Goal: Transaction & Acquisition: Purchase product/service

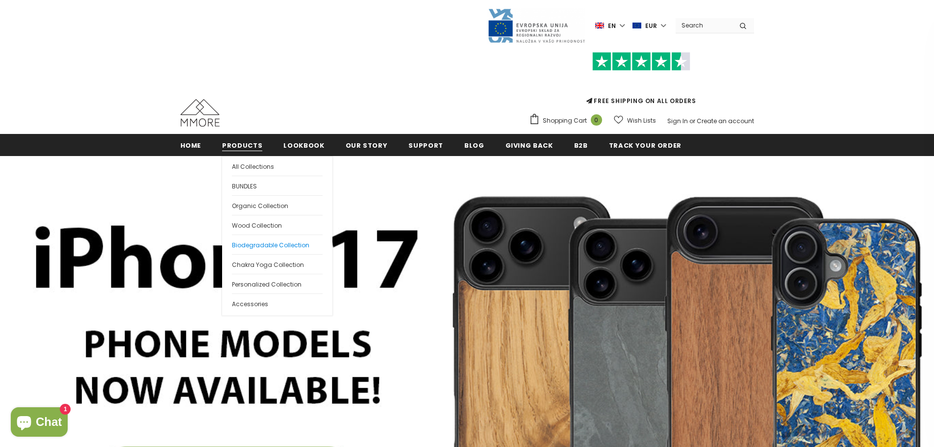
click at [259, 245] on span "Biodegradable Collection" at bounding box center [270, 245] width 77 height 8
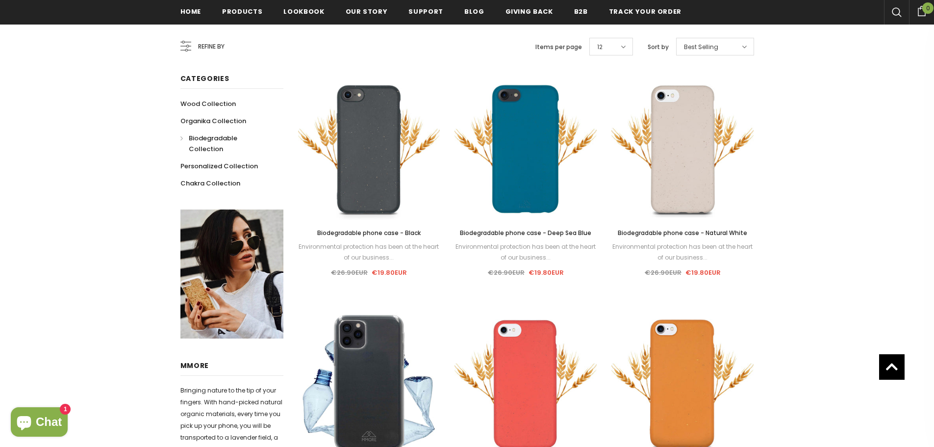
scroll to position [441, 0]
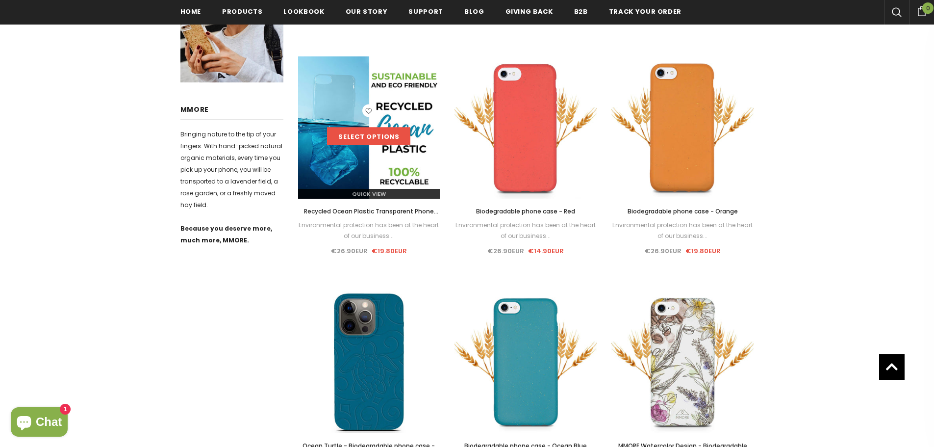
click at [360, 139] on link "Select options" at bounding box center [368, 136] width 83 height 18
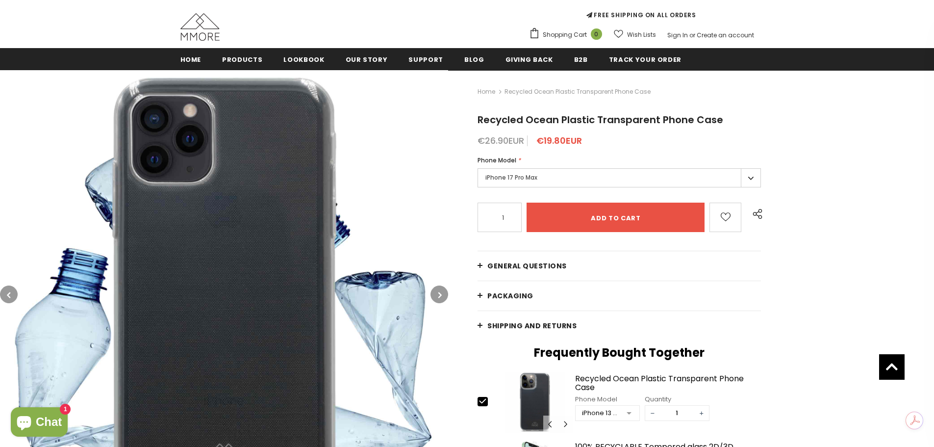
scroll to position [49, 0]
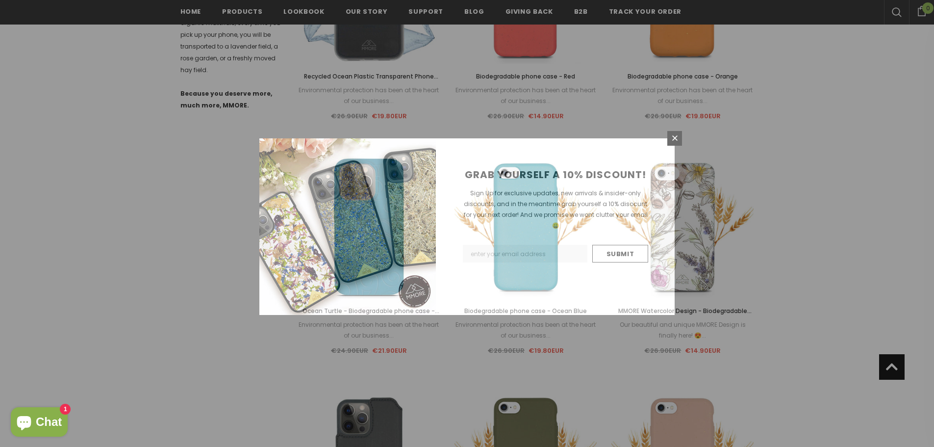
scroll to position [510, 0]
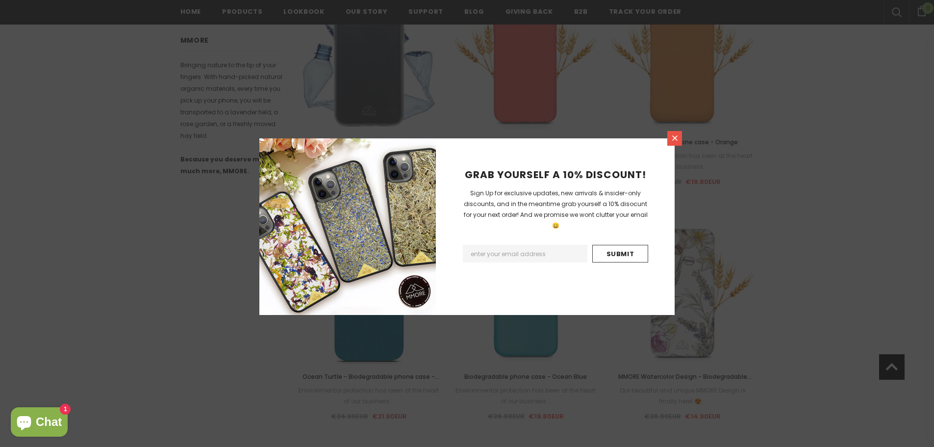
click at [674, 133] on link at bounding box center [674, 138] width 15 height 15
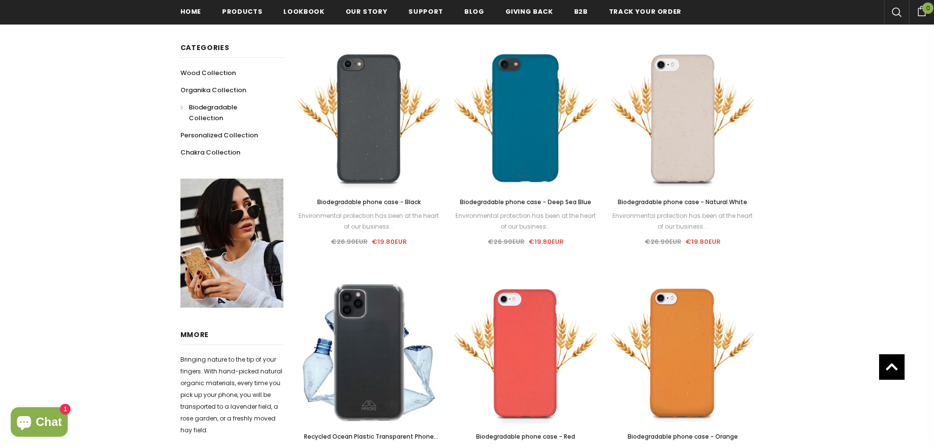
scroll to position [363, 0]
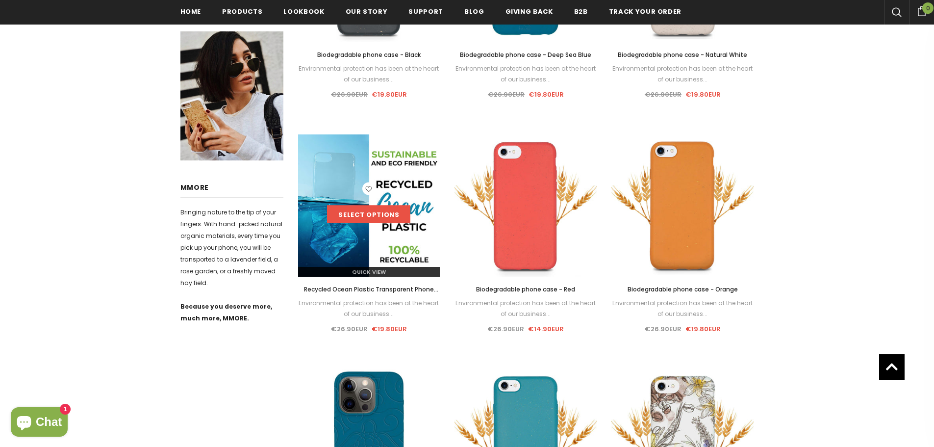
click at [350, 216] on link "Select options" at bounding box center [368, 214] width 83 height 18
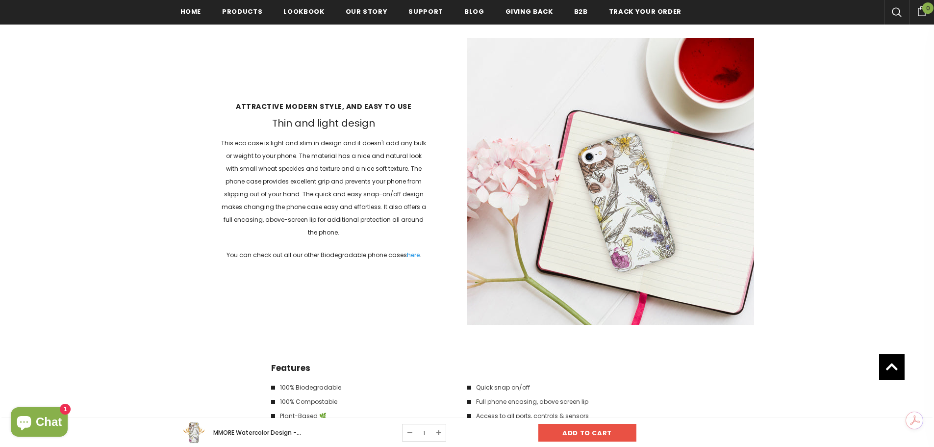
scroll to position [1375, 0]
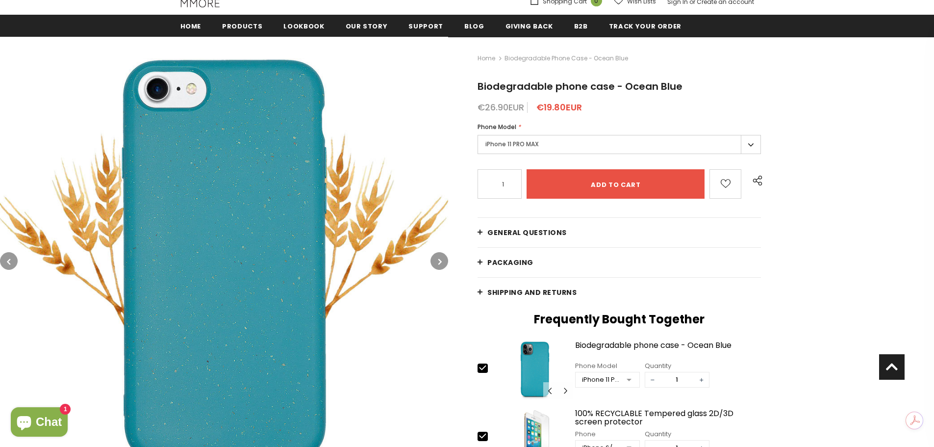
scroll to position [51, 0]
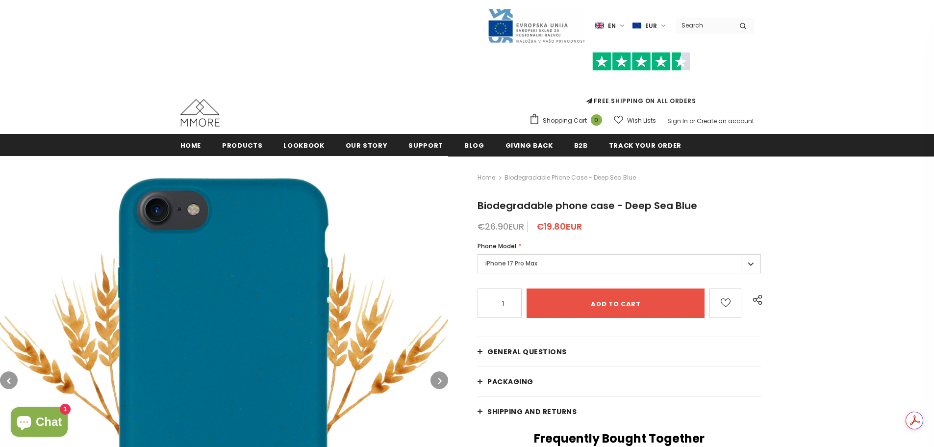
click at [587, 260] on label "iPhone 17 Pro Max" at bounding box center [619, 263] width 283 height 19
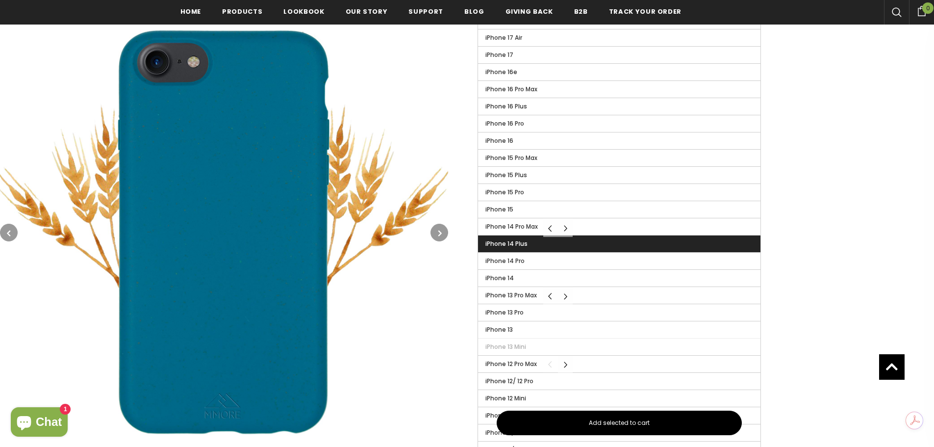
scroll to position [294, 0]
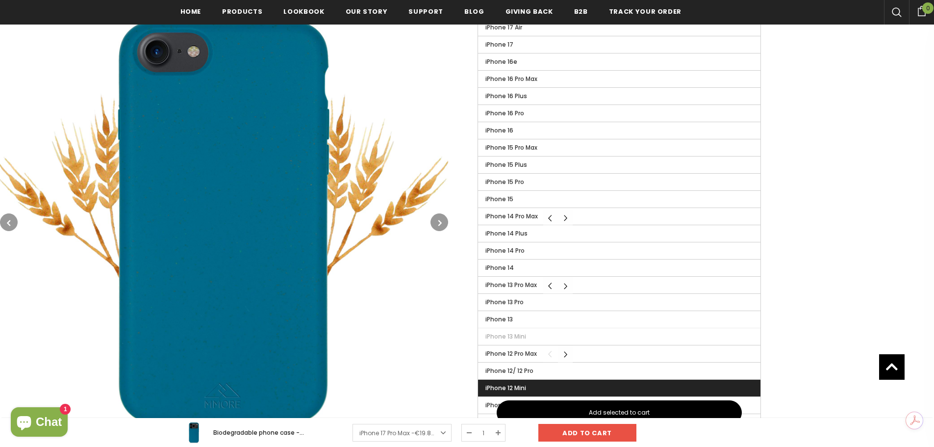
click at [522, 386] on span "iPhone 12 Mini" at bounding box center [505, 387] width 41 height 8
click at [0, 0] on input "iPhone 12 Mini" at bounding box center [0, 0] width 0 height 0
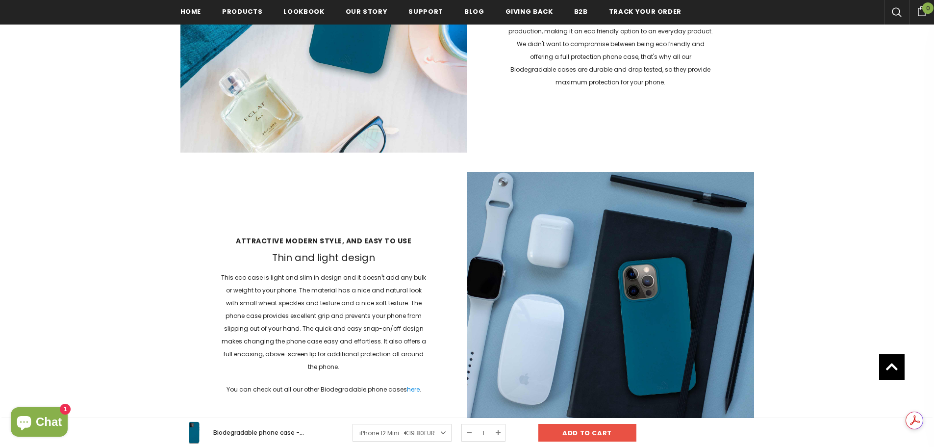
scroll to position [1226, 0]
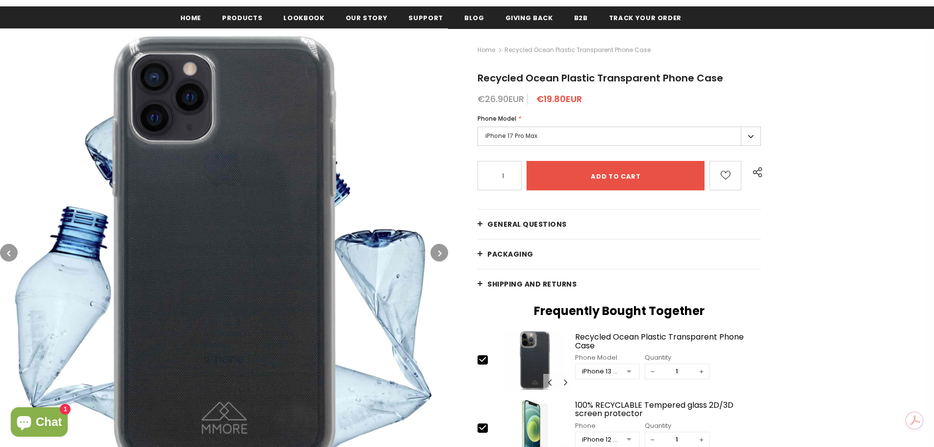
scroll to position [147, 0]
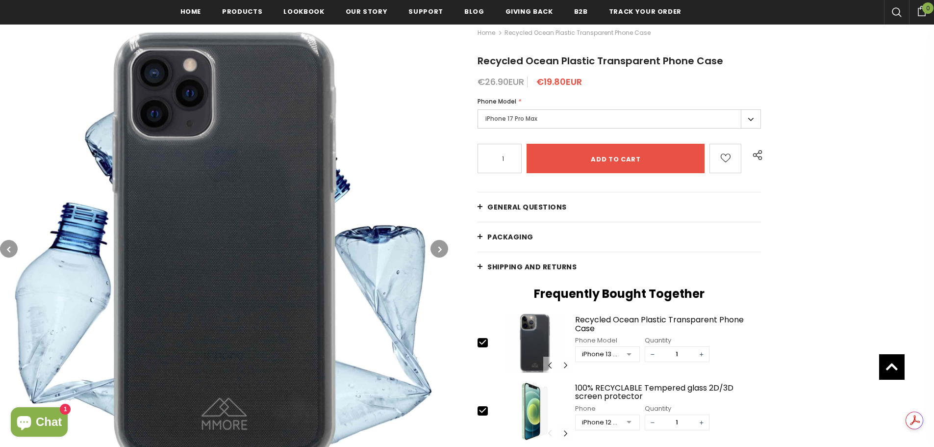
click at [747, 117] on label "iPhone 17 Pro Max" at bounding box center [619, 118] width 283 height 19
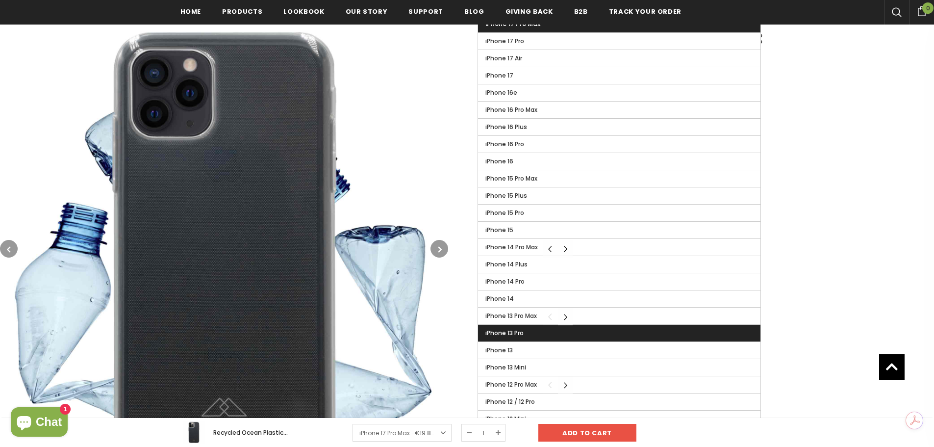
scroll to position [294, 0]
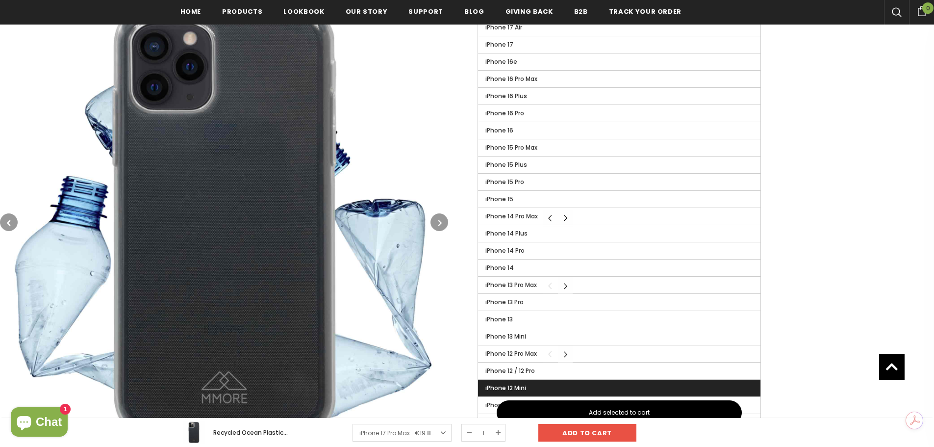
click at [517, 384] on span "iPhone 12 Mini" at bounding box center [505, 387] width 41 height 8
click at [0, 0] on input "iPhone 12 Mini" at bounding box center [0, 0] width 0 height 0
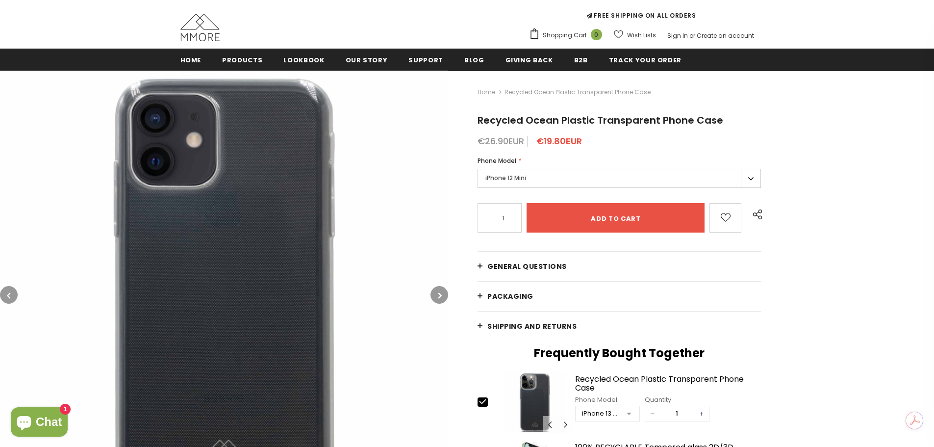
scroll to position [98, 0]
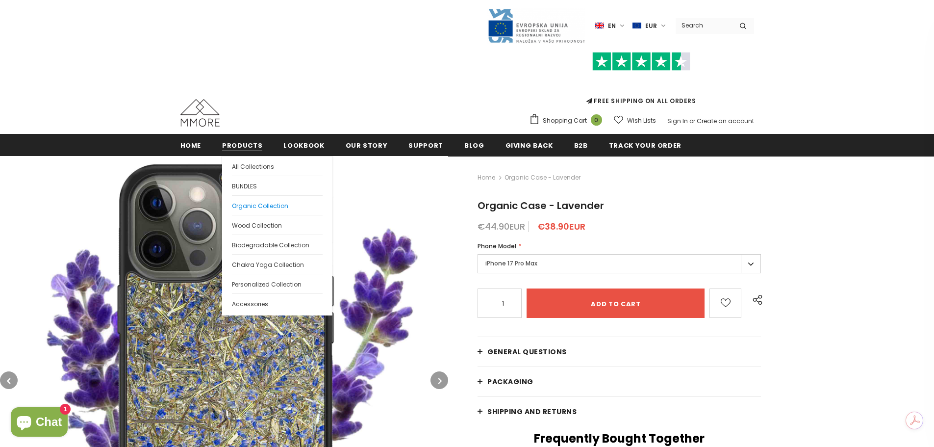
click at [259, 205] on span "Organic Collection" at bounding box center [260, 206] width 56 height 8
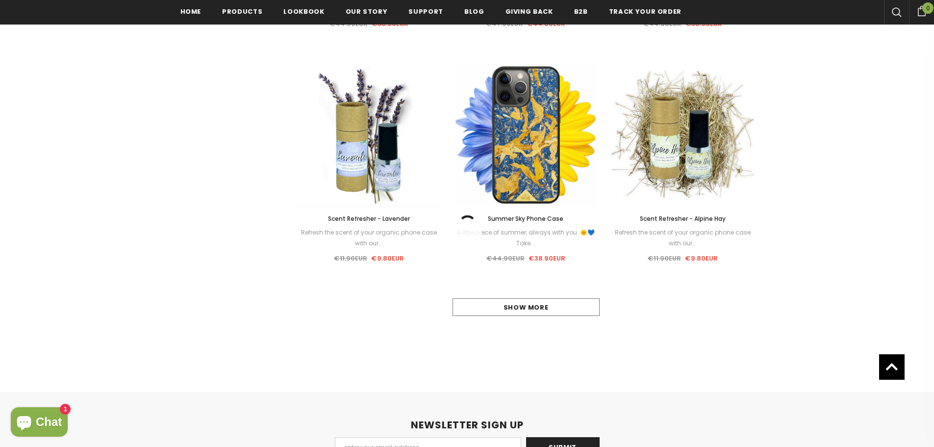
scroll to position [934, 0]
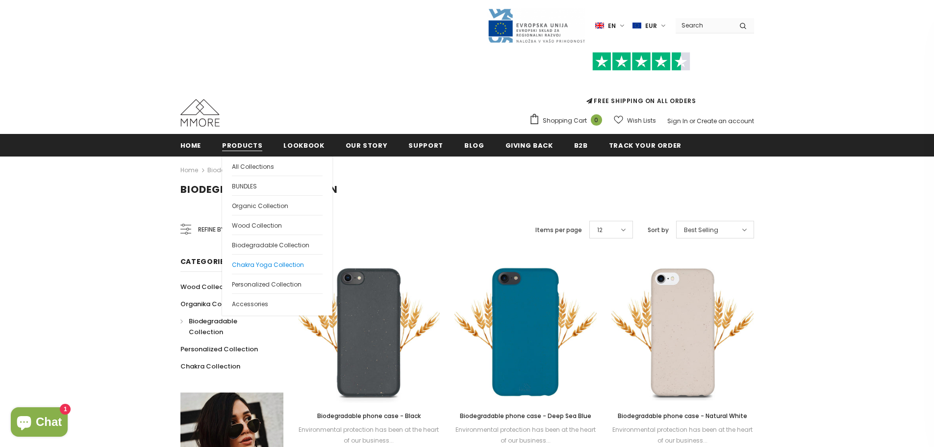
click at [287, 263] on span "Chakra Yoga Collection" at bounding box center [268, 264] width 72 height 8
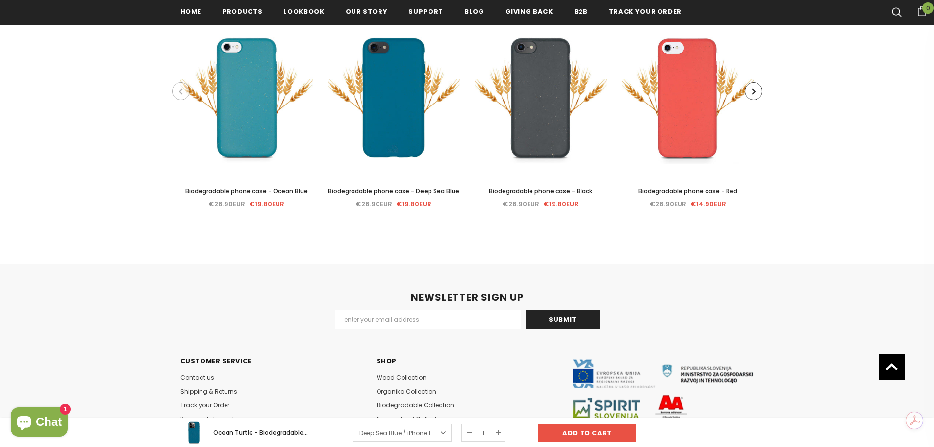
scroll to position [2206, 0]
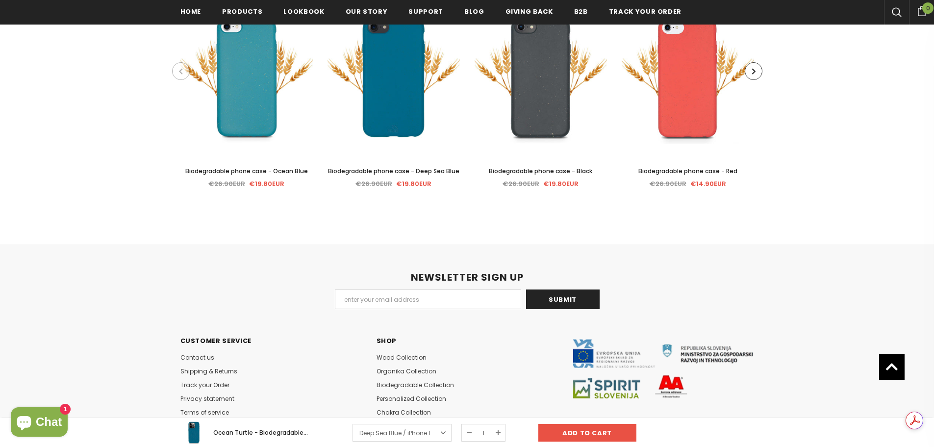
click at [395, 170] on span "Biodegradable phone case - Deep Sea Blue" at bounding box center [393, 171] width 131 height 8
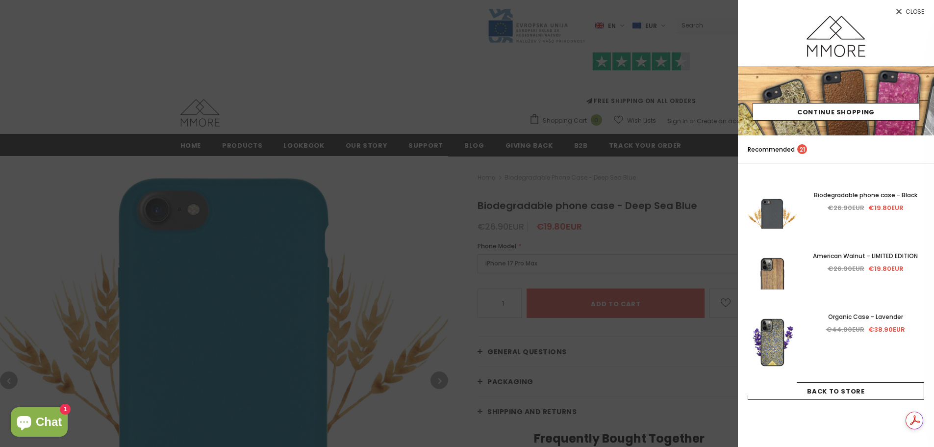
click at [920, 13] on span "Close" at bounding box center [915, 12] width 19 height 6
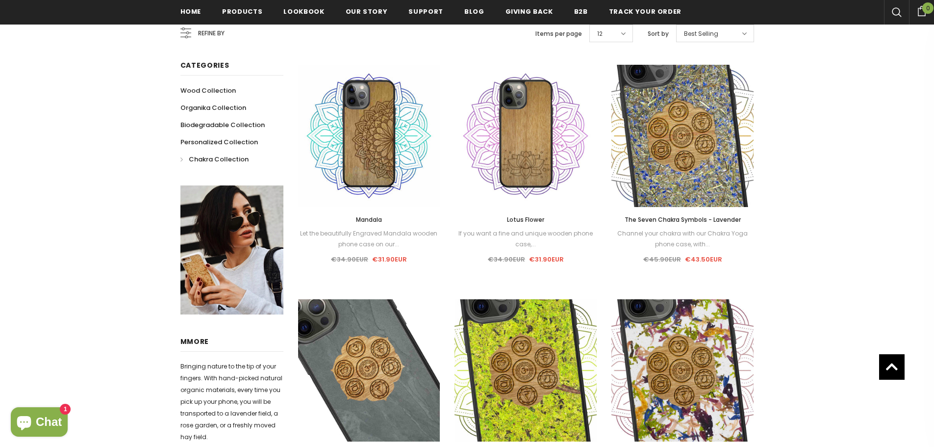
scroll to position [2, 0]
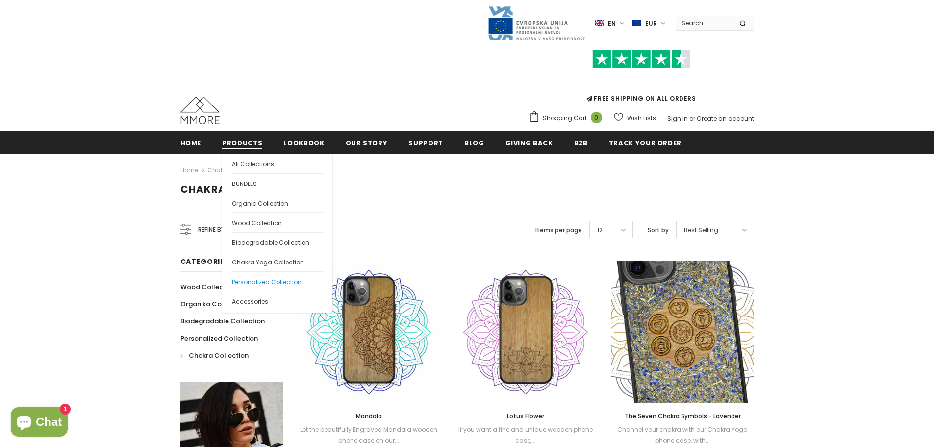
click at [263, 284] on span "Personalized Collection" at bounding box center [267, 282] width 70 height 8
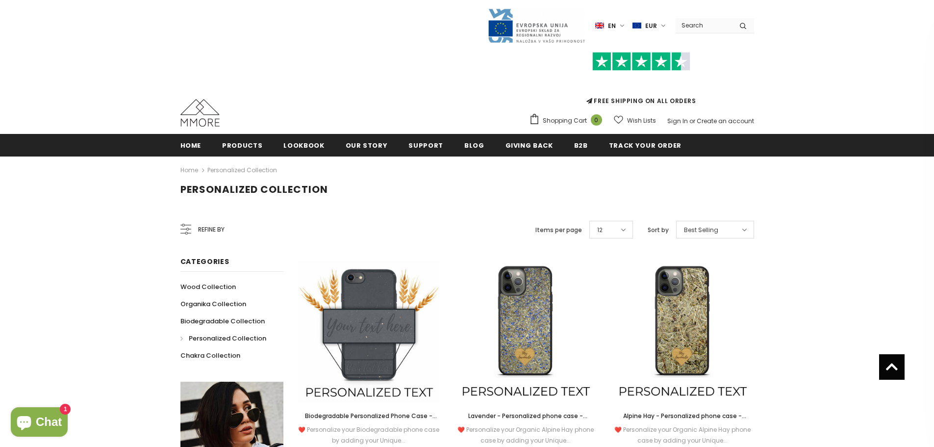
drag, startPoint x: 827, startPoint y: 333, endPoint x: 818, endPoint y: 175, distance: 159.1
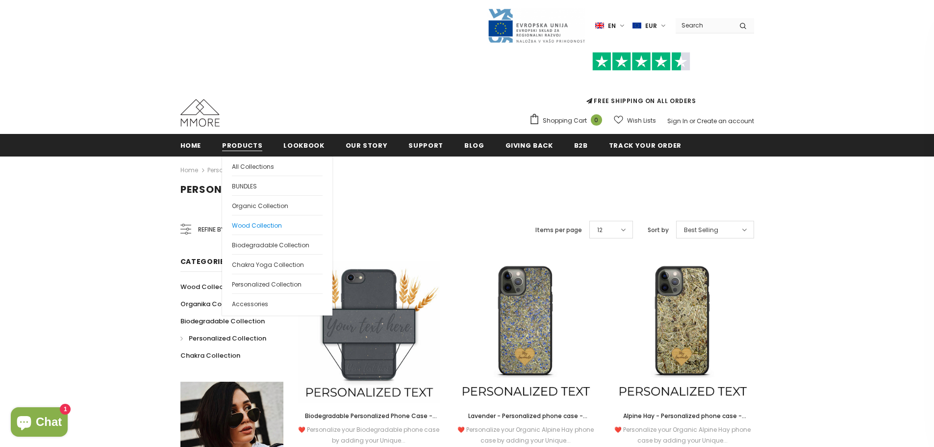
click at [273, 226] on span "Wood Collection" at bounding box center [257, 225] width 50 height 8
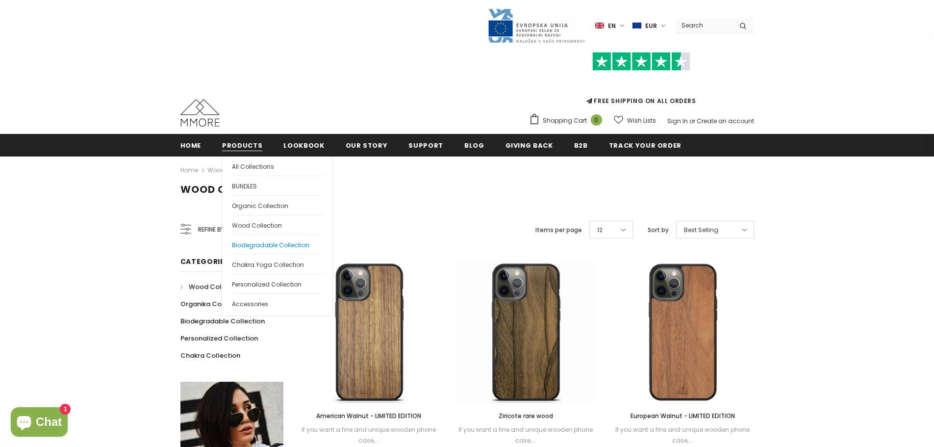
click at [255, 245] on span "Biodegradable Collection" at bounding box center [270, 245] width 77 height 8
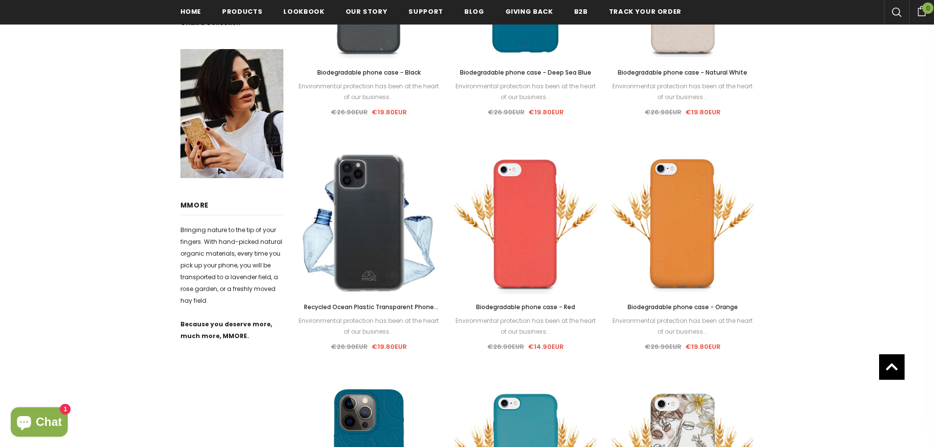
scroll to position [395, 0]
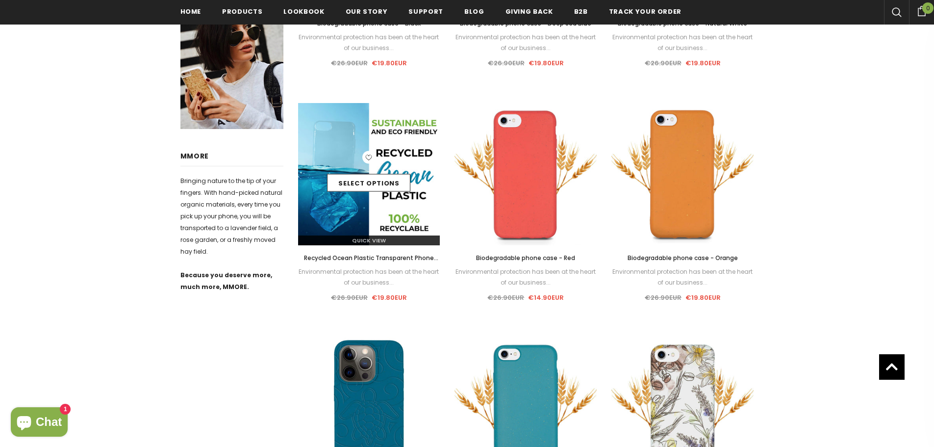
click at [387, 131] on img at bounding box center [369, 174] width 142 height 142
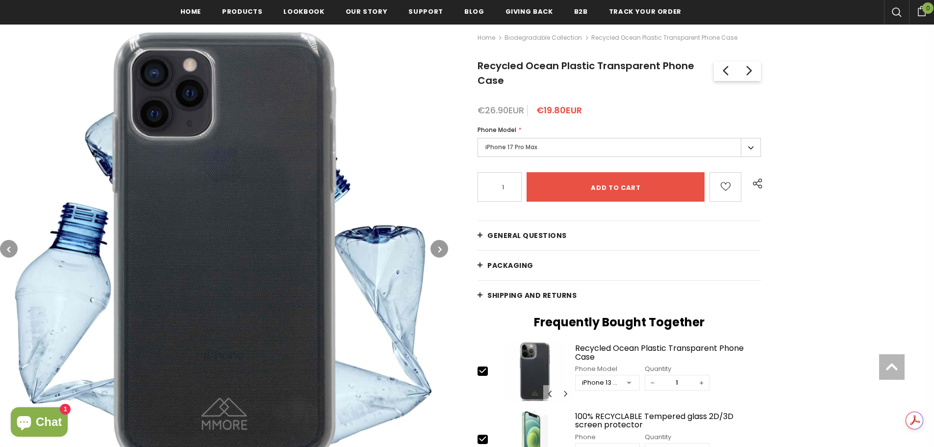
scroll to position [147, 0]
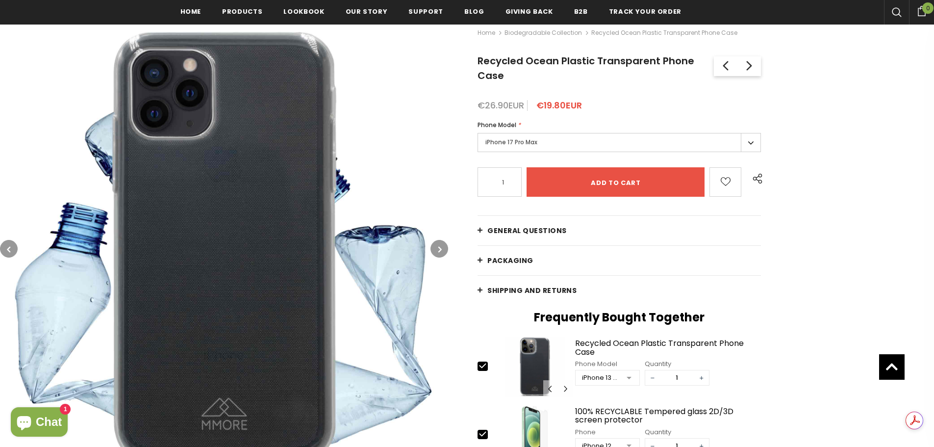
click at [749, 145] on label "iPhone 17 Pro Max" at bounding box center [619, 142] width 283 height 19
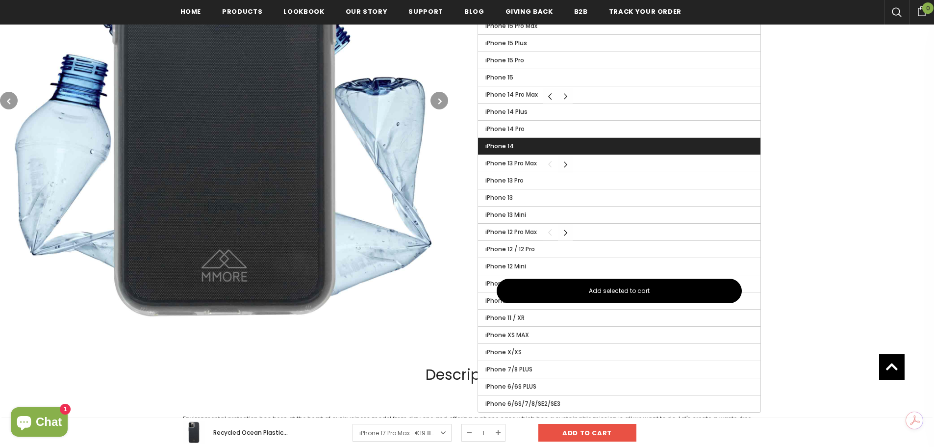
scroll to position [490, 0]
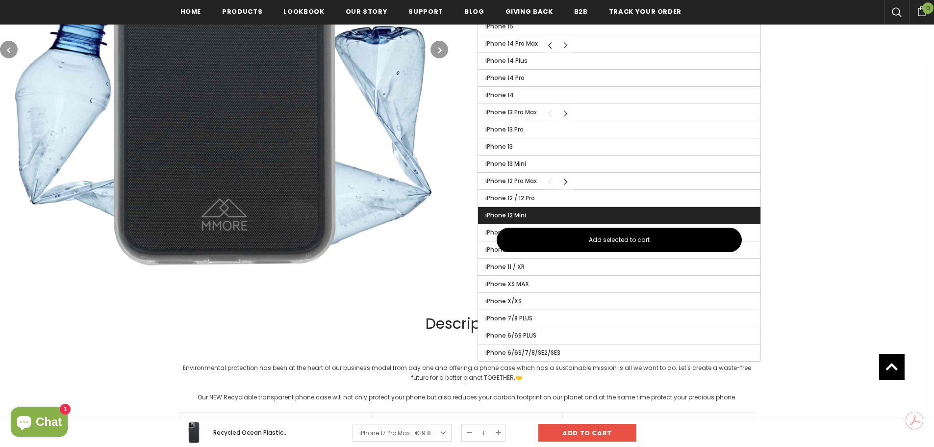
click at [547, 212] on label "iPhone 12 Mini" at bounding box center [619, 215] width 282 height 17
click at [0, 0] on input "iPhone 12 Mini" at bounding box center [0, 0] width 0 height 0
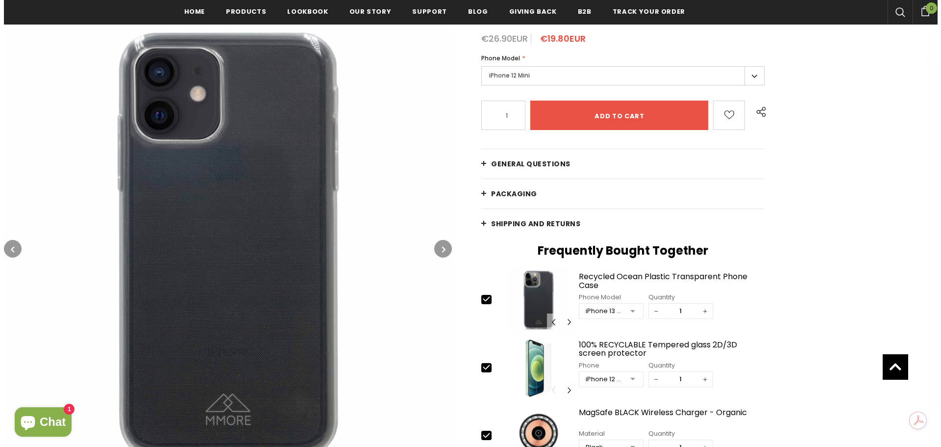
scroll to position [98, 0]
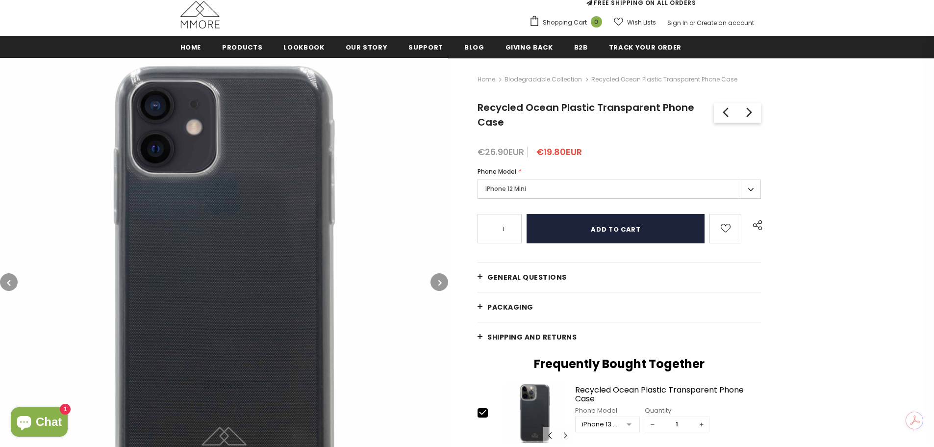
click at [605, 236] on input "Add to cart" at bounding box center [616, 228] width 178 height 29
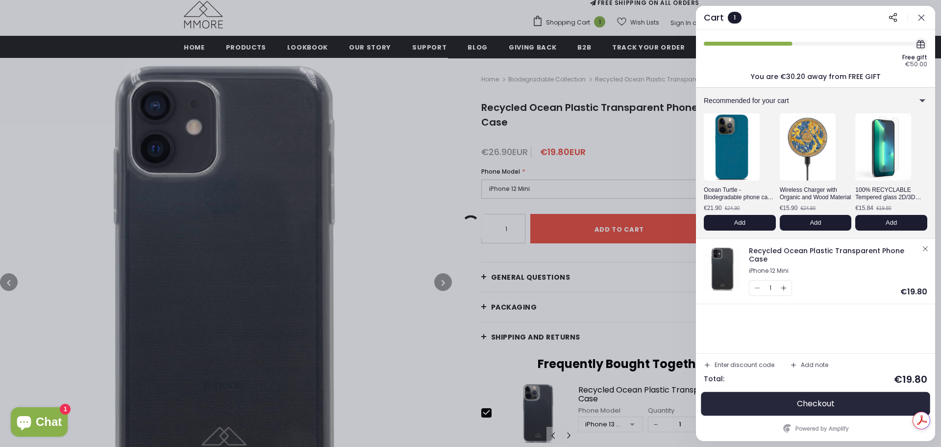
click at [840, 406] on button "Checkout" at bounding box center [816, 404] width 224 height 24
